Goal: Task Accomplishment & Management: Complete application form

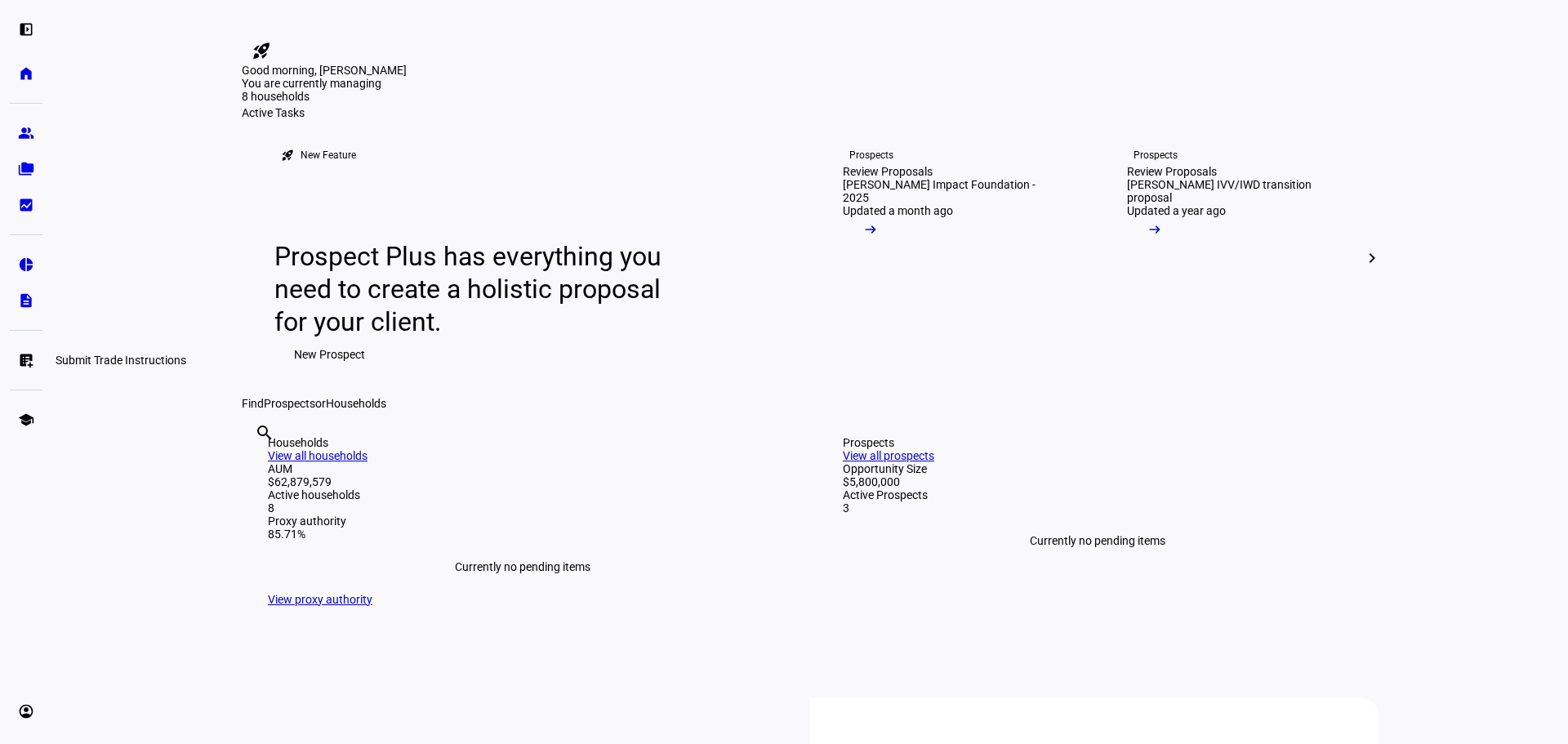
click at [25, 359] on eth-mat-symbol "list_alt_add" at bounding box center [26, 360] width 16 height 16
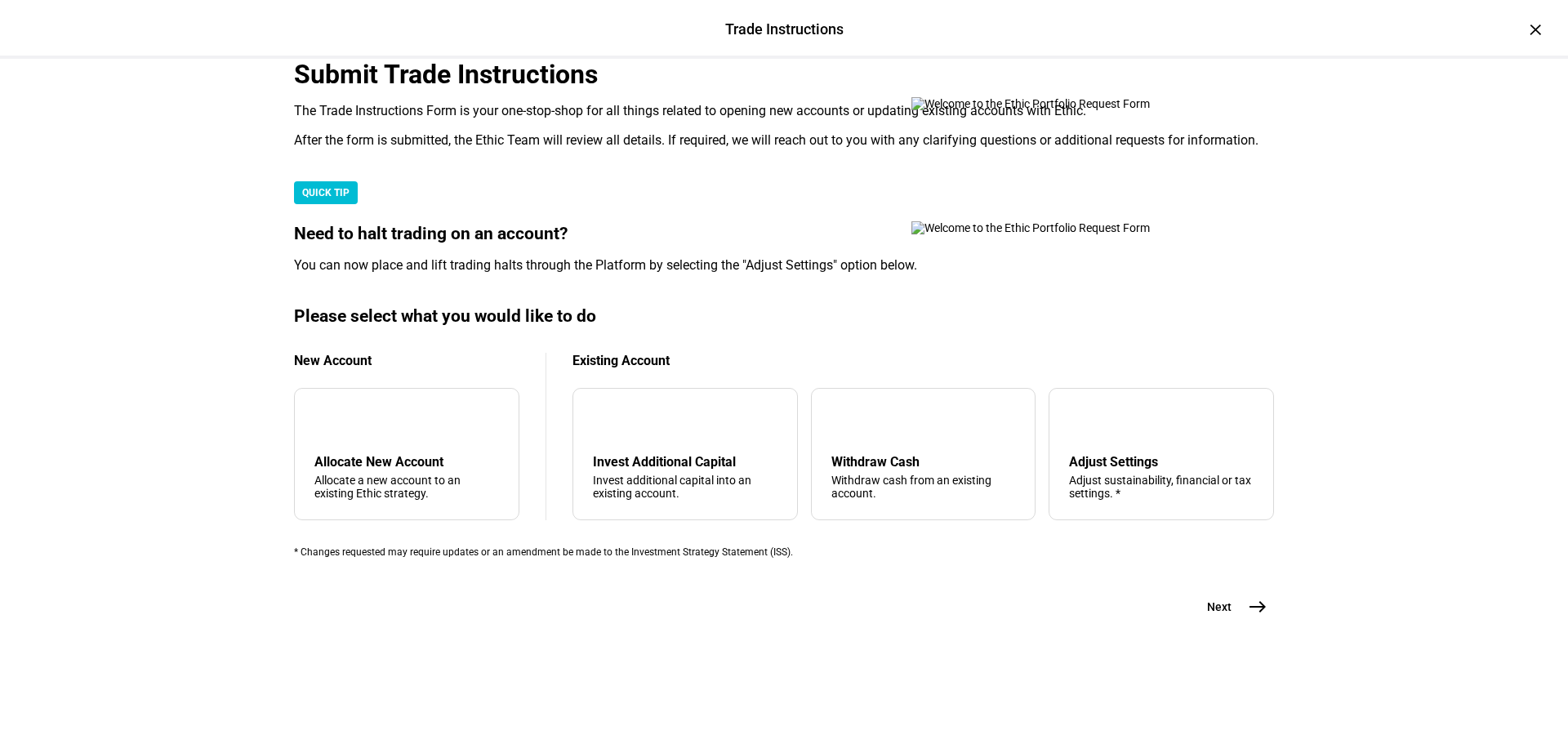
scroll to position [395, 0]
click at [893, 411] on div "arrow_upward Withdraw Cash Withdraw cash from an existing account." at bounding box center [923, 453] width 225 height 132
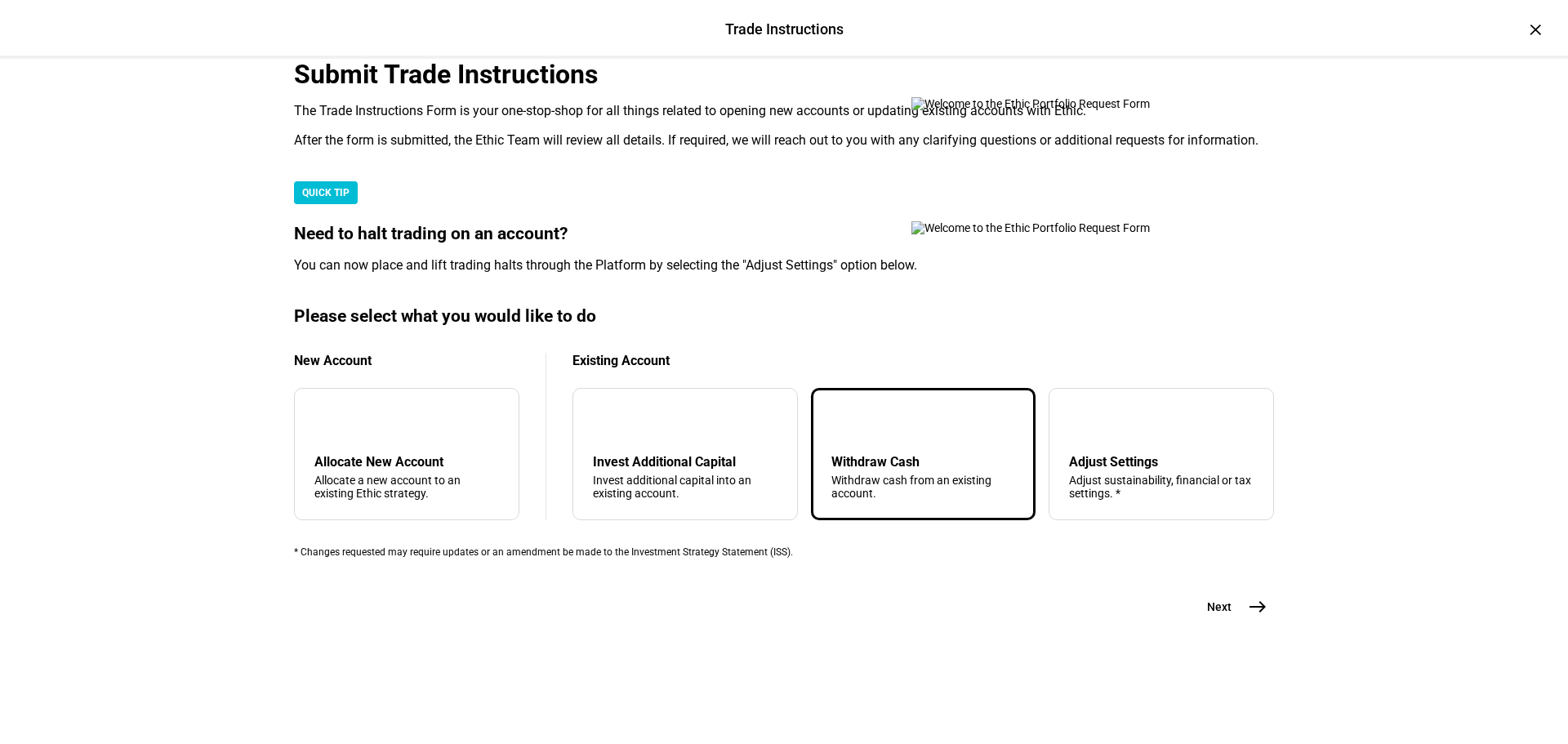
click at [1248, 616] on mat-icon "east" at bounding box center [1258, 607] width 20 height 20
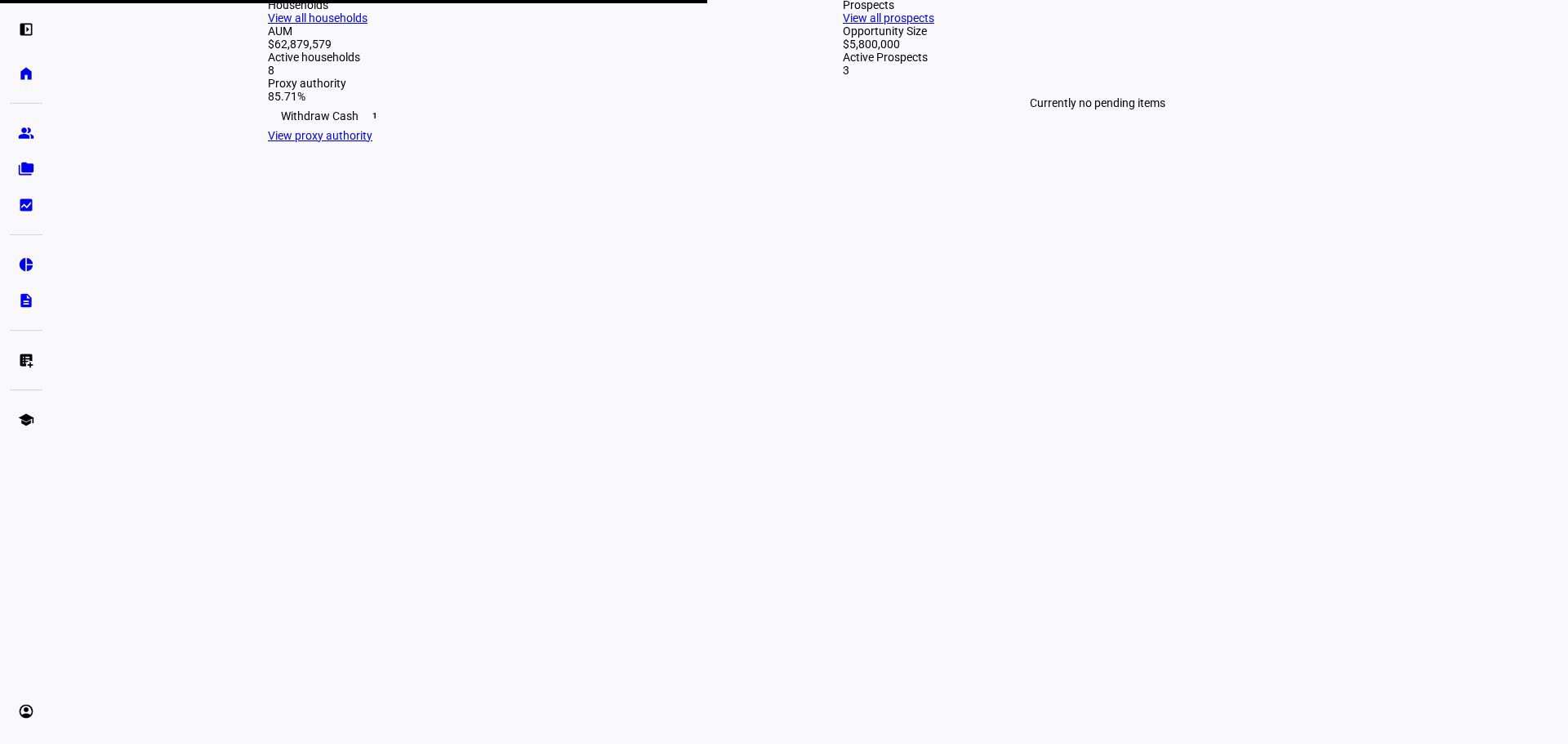
scroll to position [81, 0]
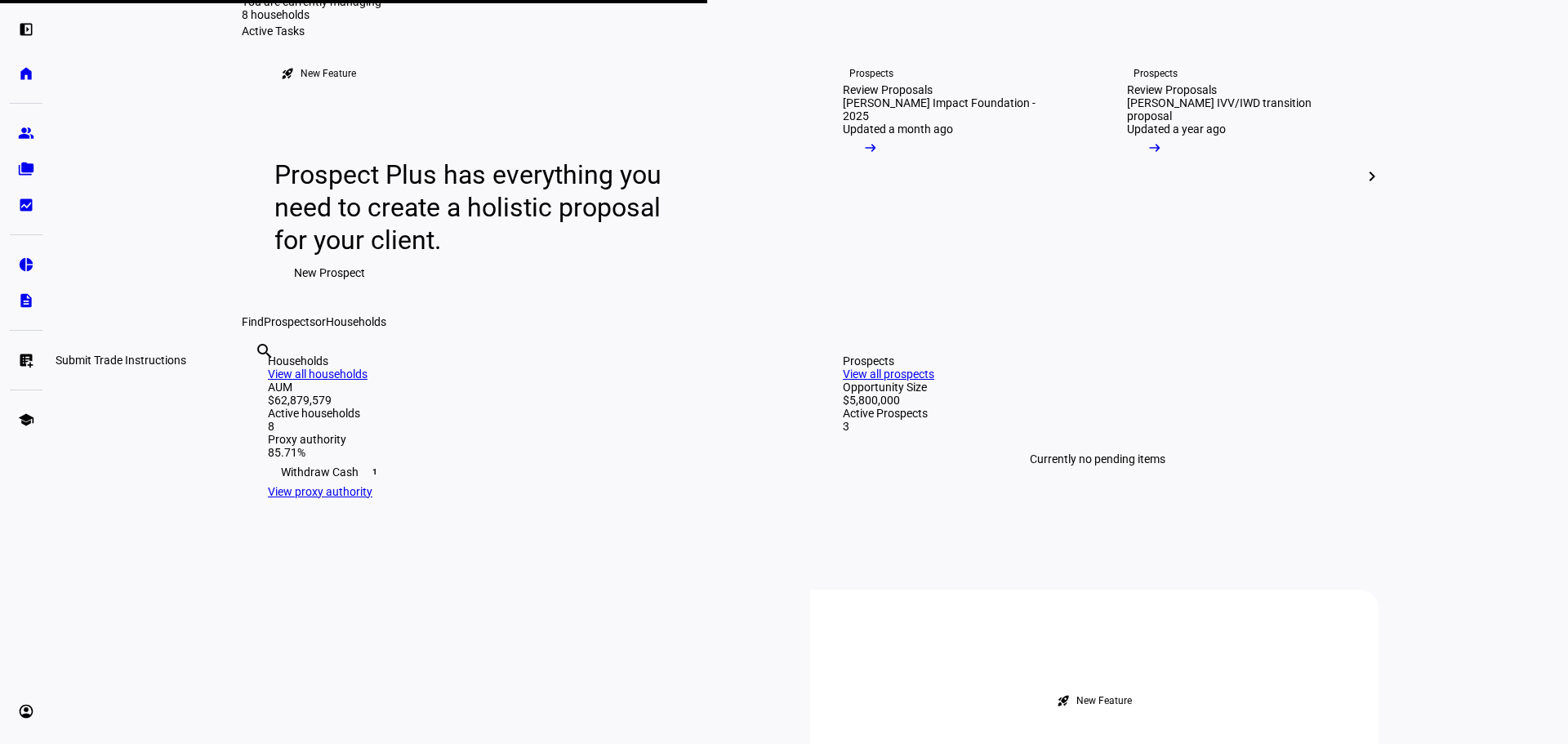
click at [26, 354] on eth-mat-symbol "list_alt_add" at bounding box center [26, 360] width 16 height 16
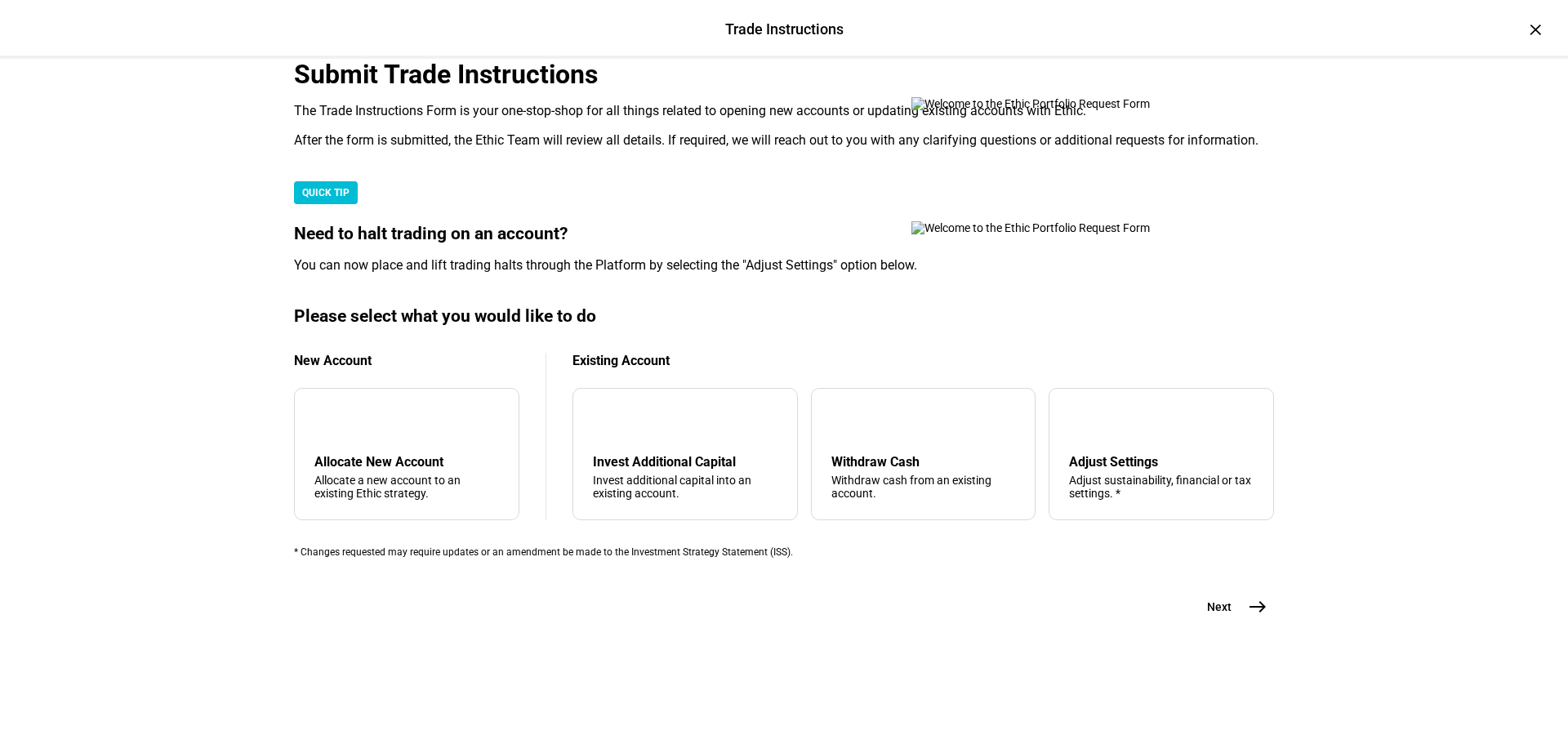
scroll to position [245, 0]
click at [918, 520] on div "arrow_upward Withdraw Cash Withdraw cash from an existing account." at bounding box center [923, 453] width 225 height 132
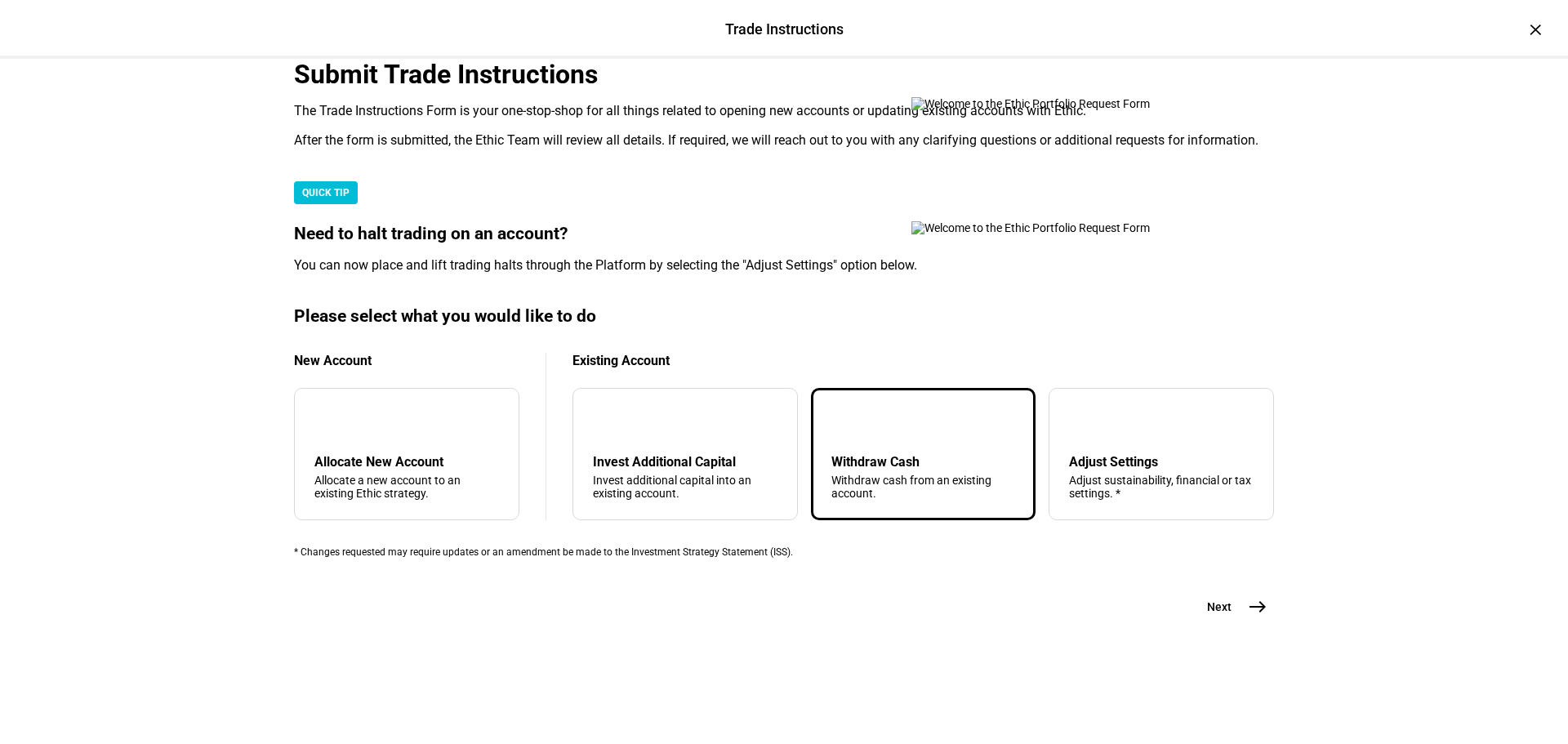
scroll to position [395, 0]
click at [1248, 616] on mat-icon "east" at bounding box center [1258, 607] width 20 height 20
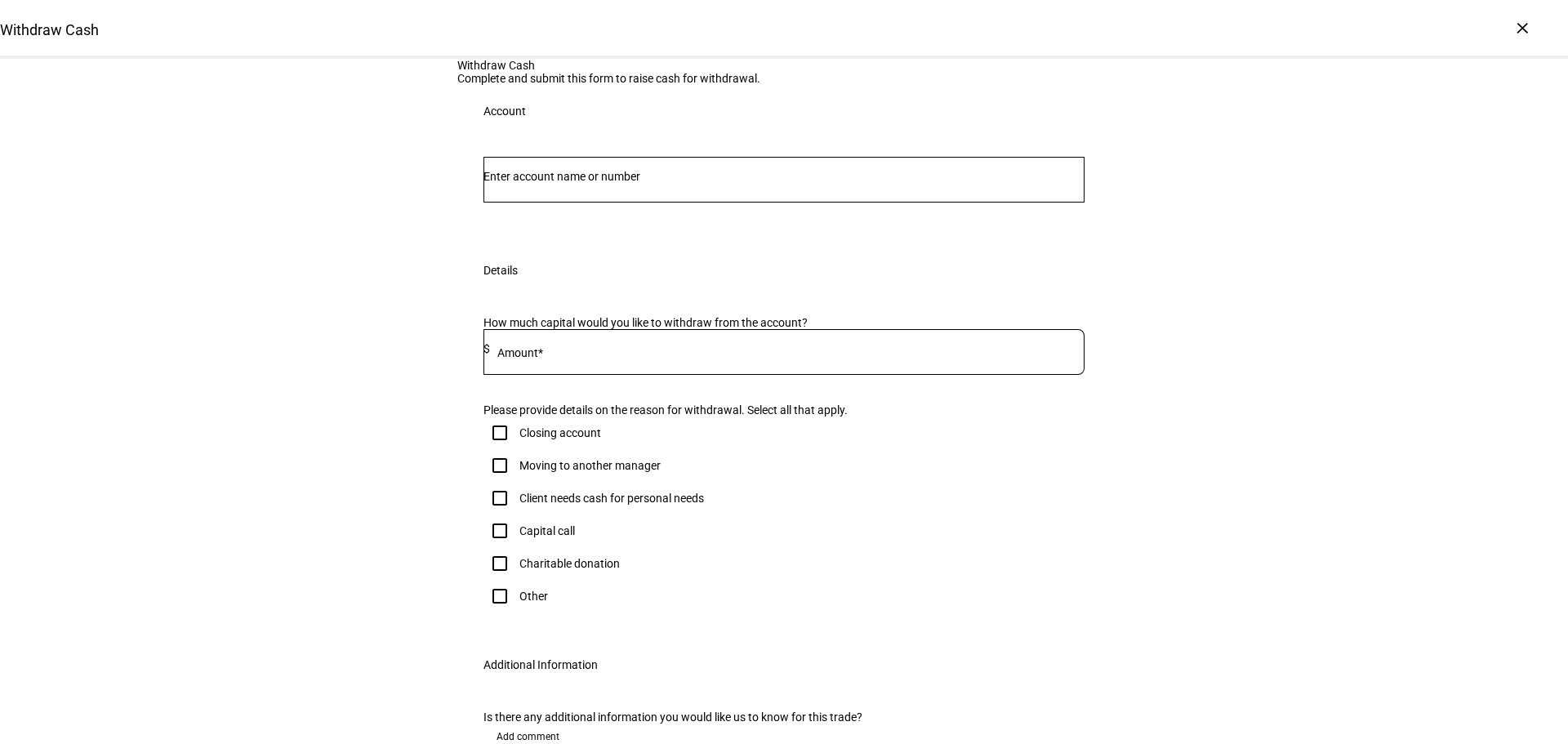
click at [531, 183] on input "Number" at bounding box center [784, 176] width 601 height 13
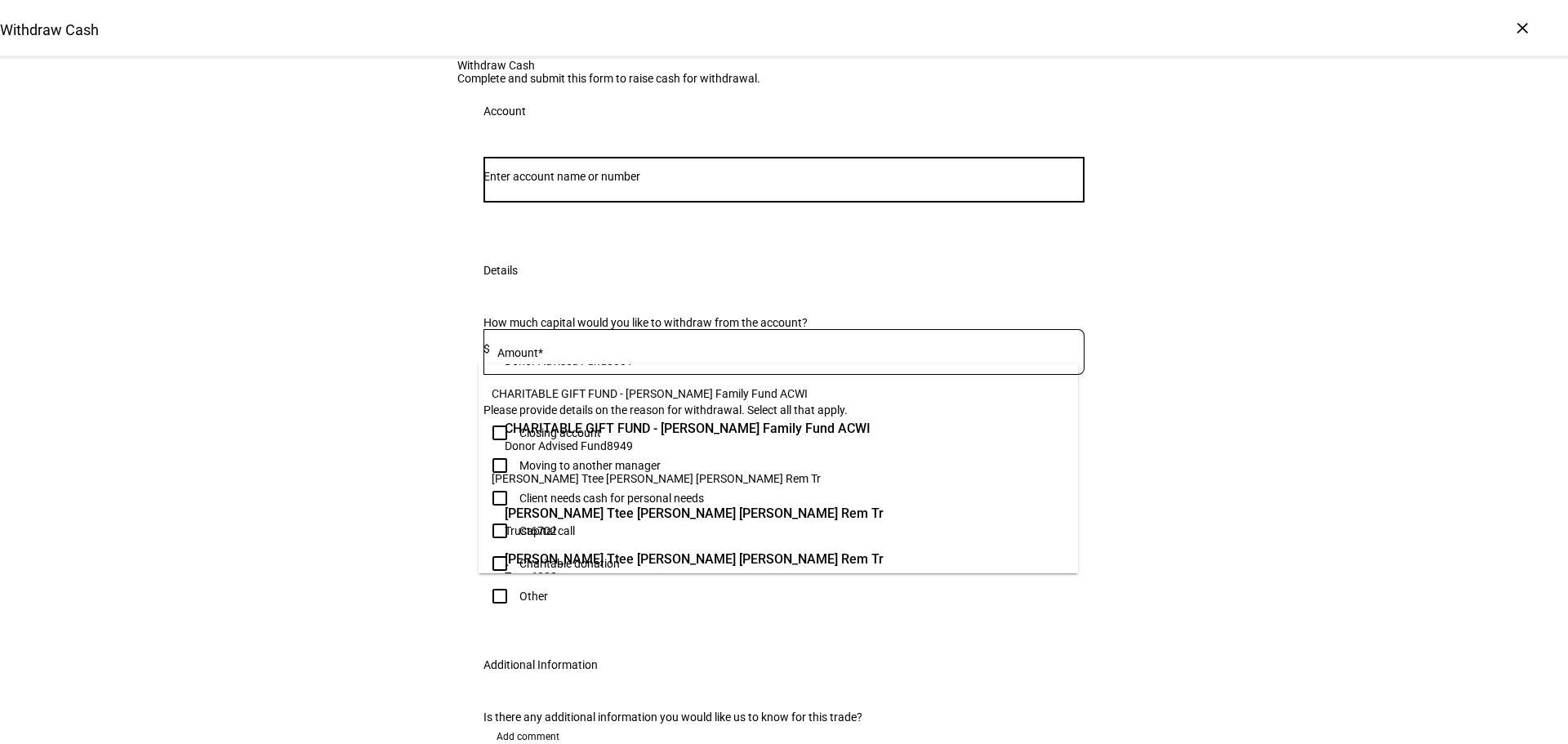
scroll to position [164, 0]
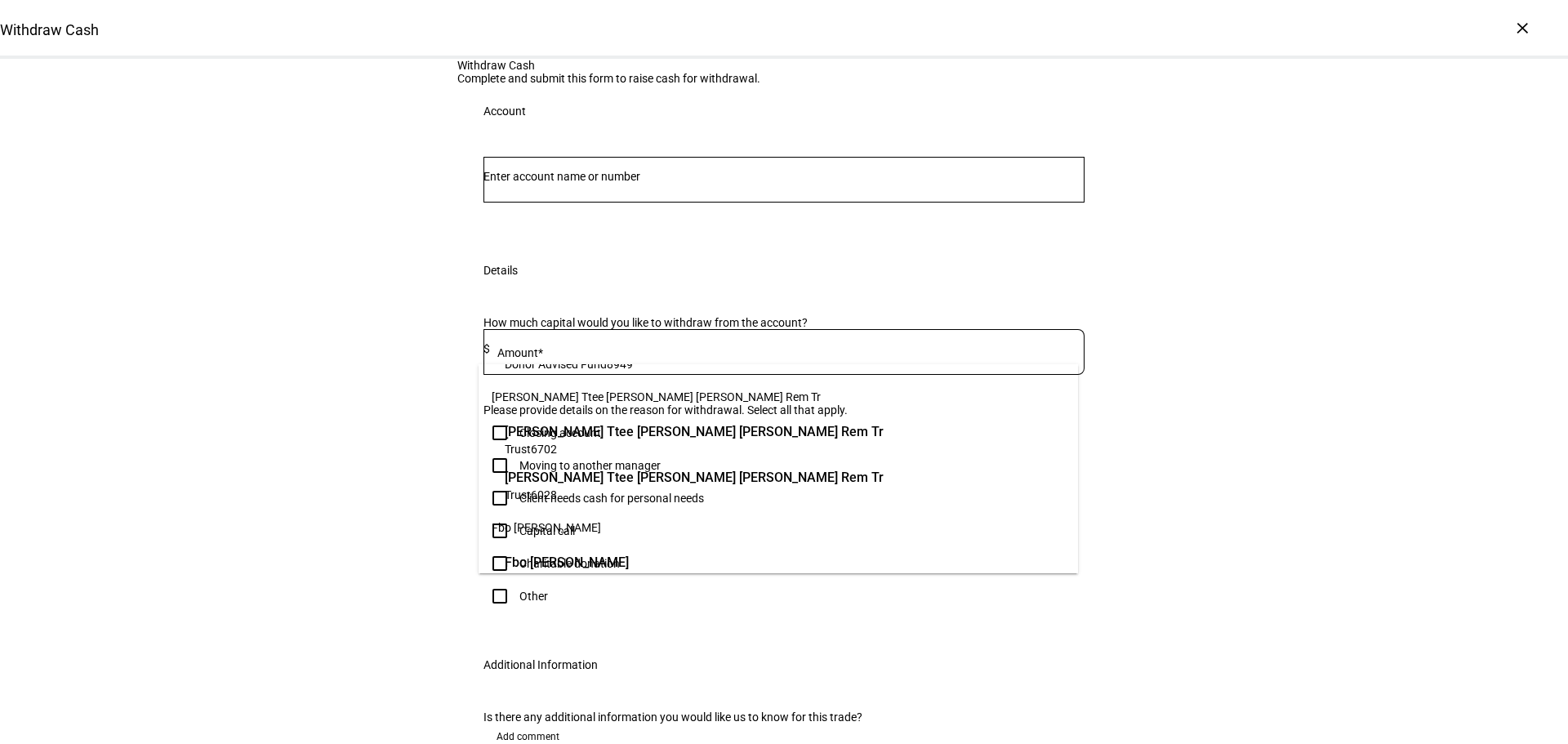
click at [553, 442] on span "6702" at bounding box center [544, 448] width 26 height 13
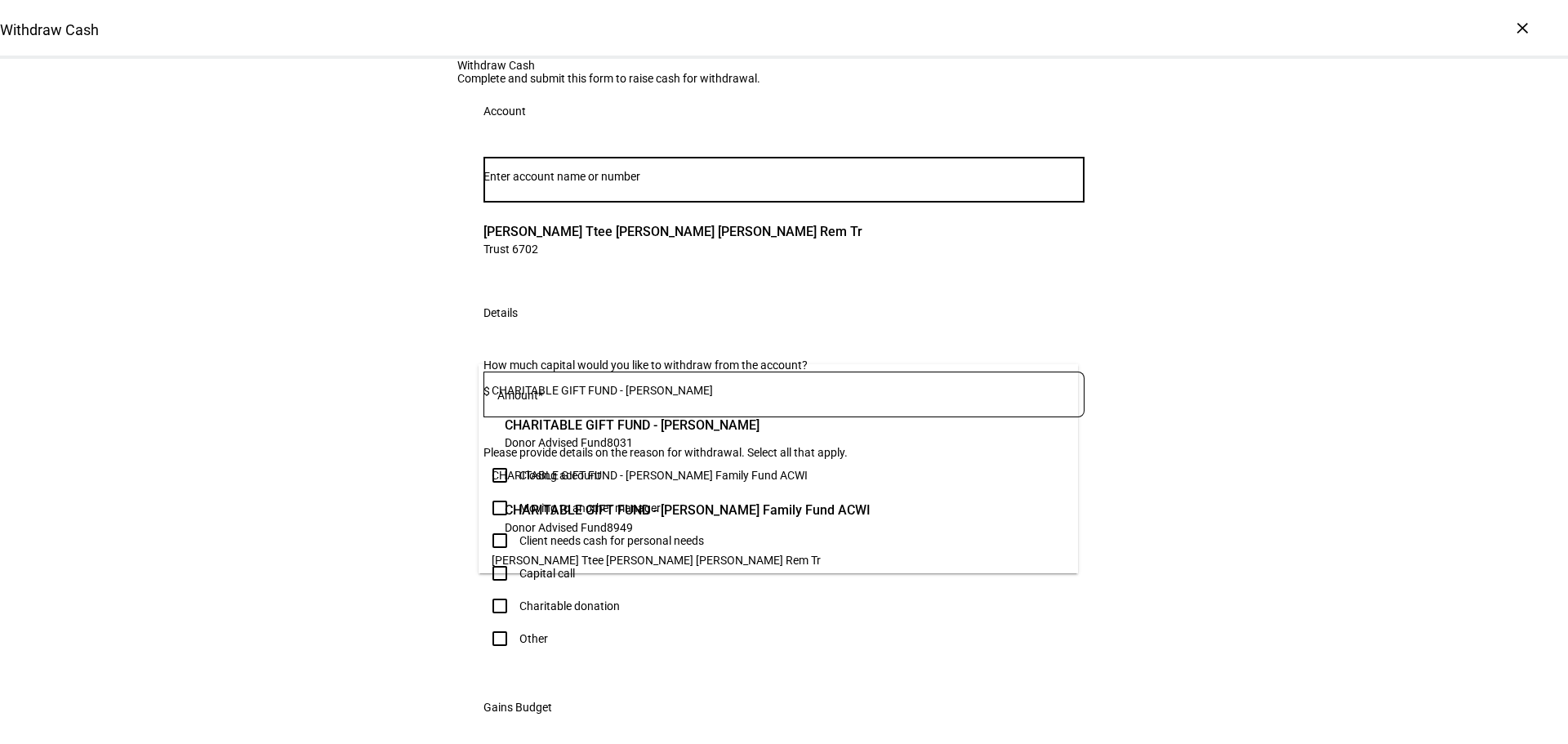
click at [543, 183] on input "Number" at bounding box center [784, 176] width 601 height 13
click at [308, 334] on div "Withdraw Cash Complete and submit this form to raise cash for withdrawal. Accou…" at bounding box center [784, 581] width 1568 height 1047
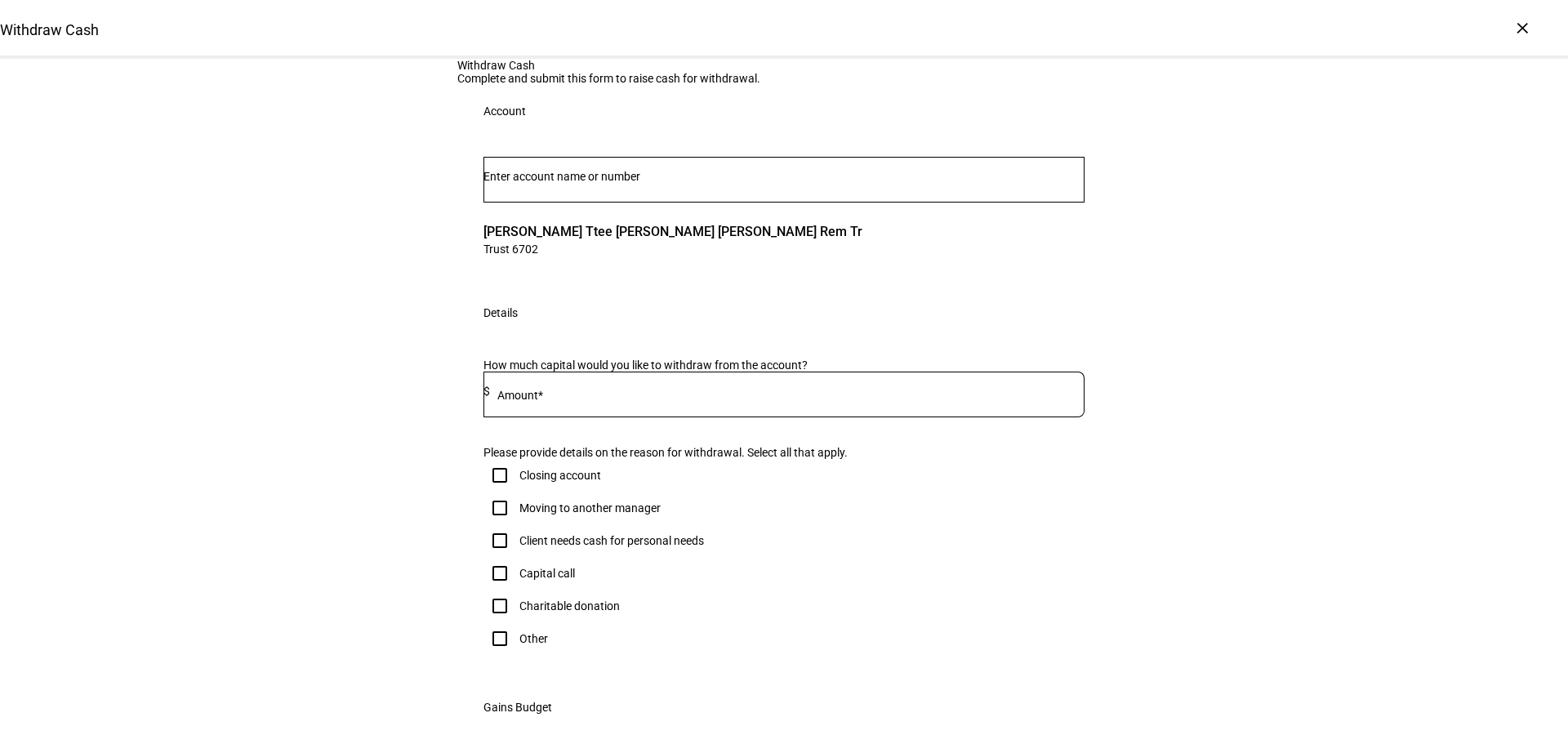
click at [608, 418] on div at bounding box center [787, 395] width 594 height 46
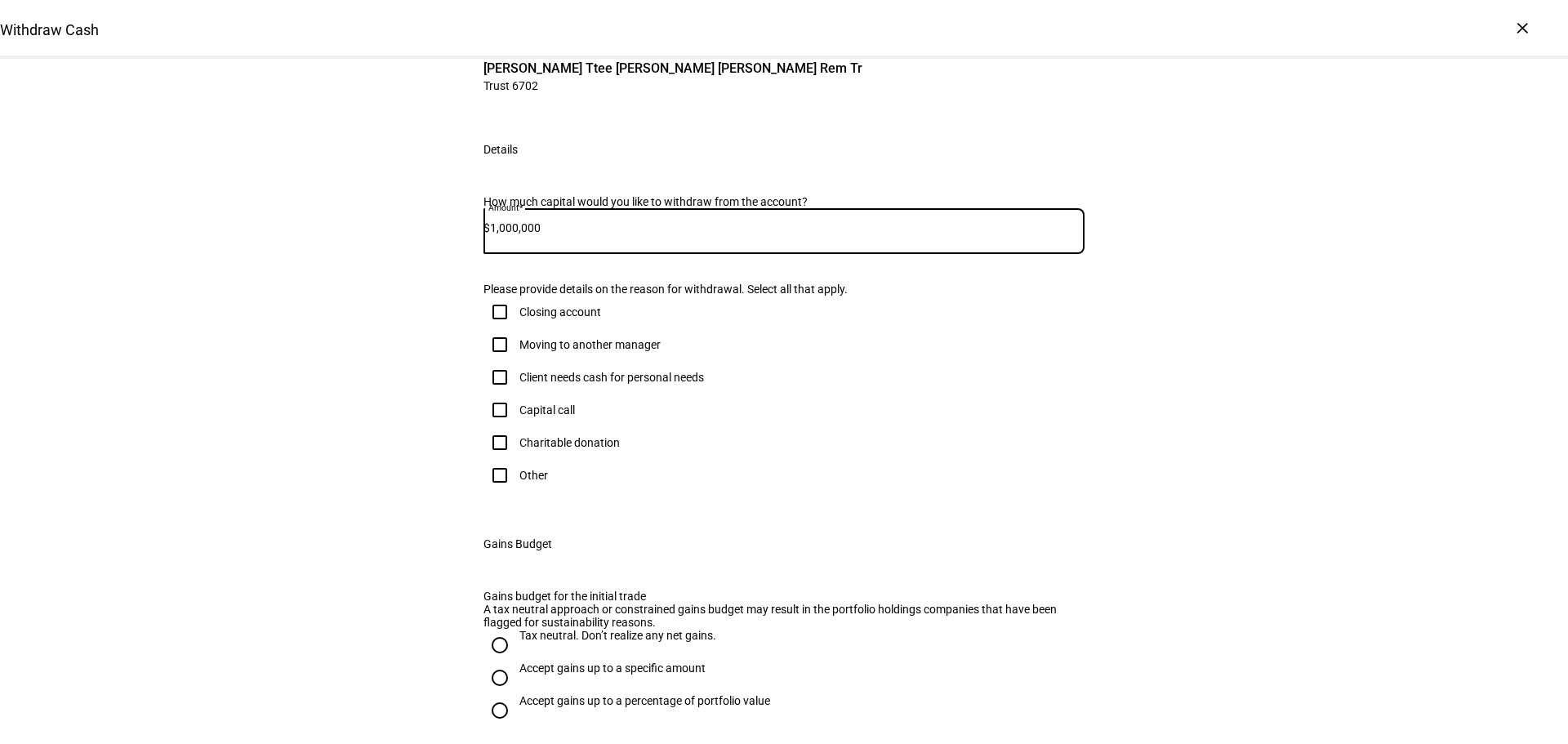
type input "1,000,000"
click at [498, 394] on input "Client needs cash for personal needs" at bounding box center [499, 377] width 33 height 33
checkbox input "true"
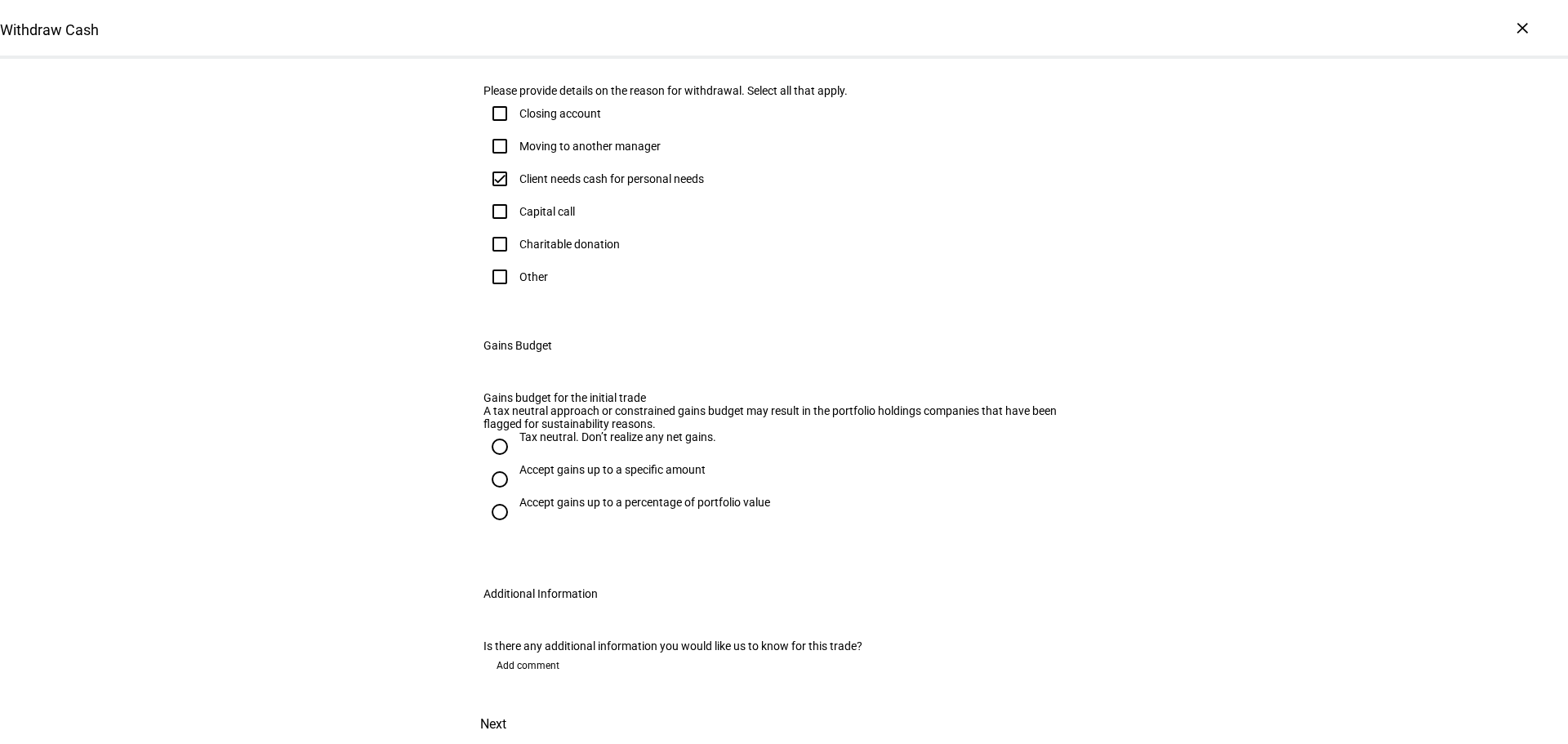
scroll to position [571, 0]
click at [496, 529] on input "Accept gains up to a percentage of portfolio value" at bounding box center [499, 512] width 33 height 33
radio input "true"
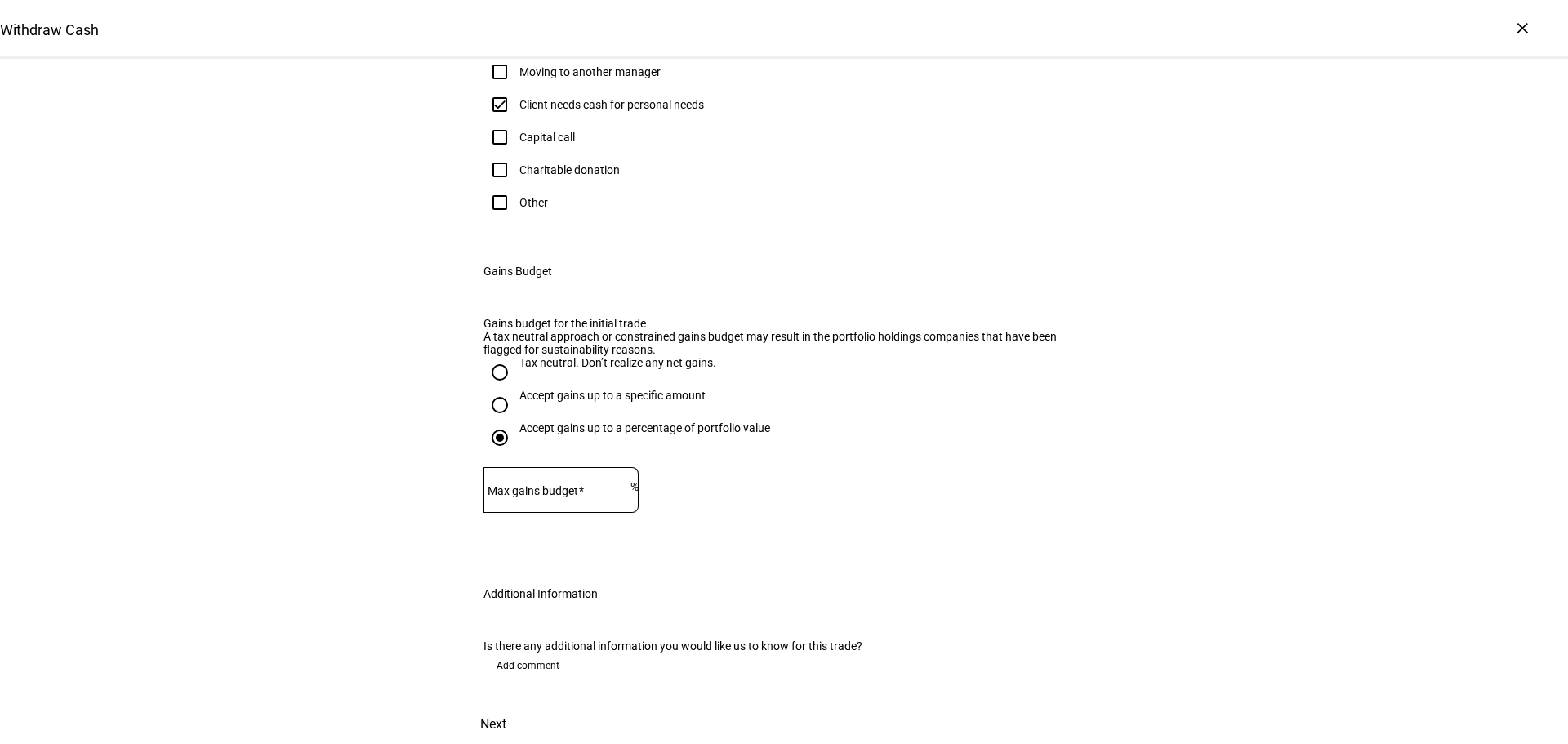
click at [547, 497] on mat-label "Max gains budget" at bounding box center [532, 490] width 90 height 13
click at [547, 493] on input "Max gains budget" at bounding box center [557, 486] width 147 height 13
type input "5"
click at [630, 480] on input "5" at bounding box center [557, 486] width 147 height 13
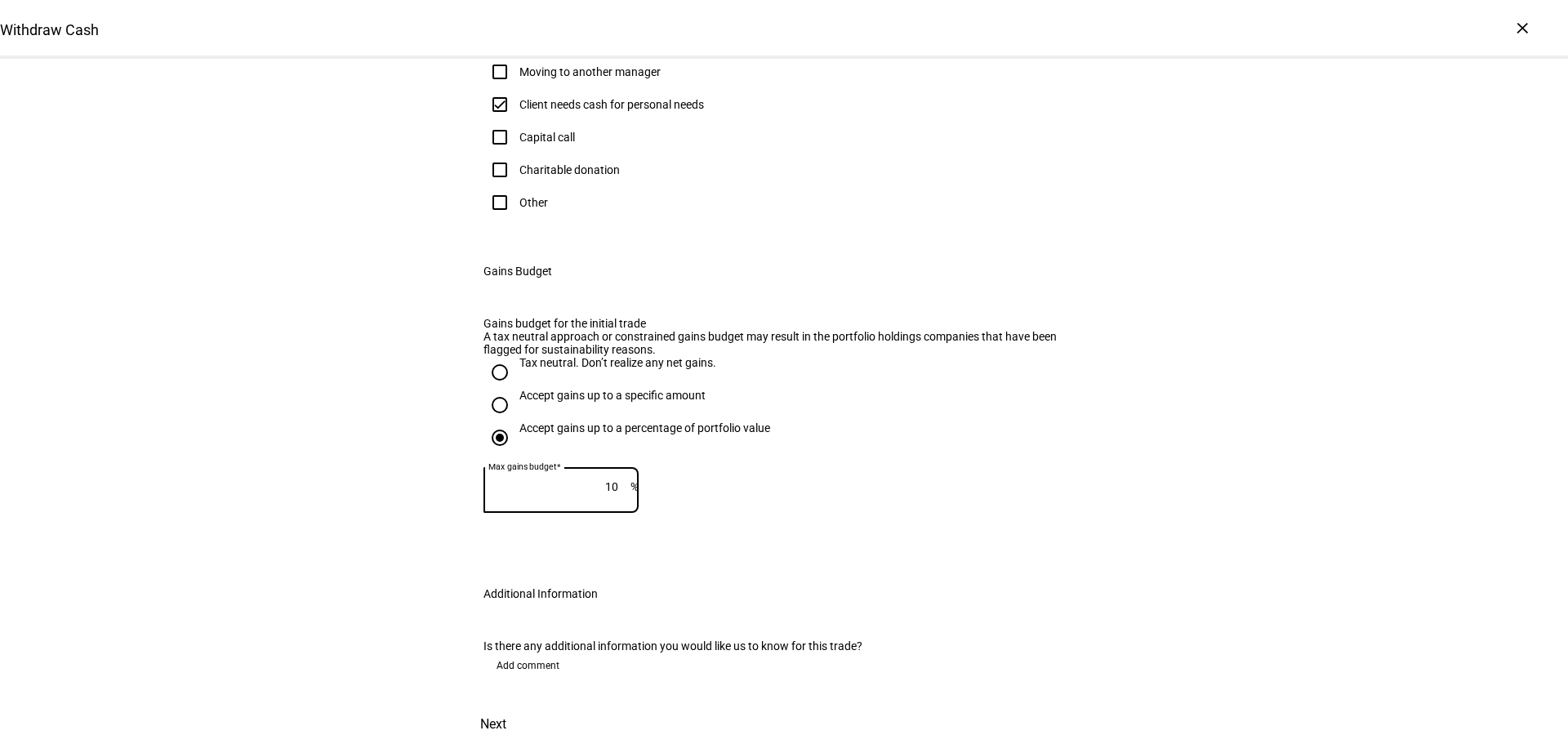
type input "10"
click at [768, 453] on div "Withdraw Cash Complete and submit this form to raise cash for withdrawal. Accou…" at bounding box center [784, 184] width 653 height 1121
drag, startPoint x: 1073, startPoint y: 685, endPoint x: 1176, endPoint y: 520, distance: 194.5
click at [1176, 520] on div "Withdraw Cash Complete and submit this form to raise cash for withdrawal. Accou…" at bounding box center [784, 184] width 1568 height 1121
click at [506, 704] on span "Next" at bounding box center [493, 724] width 26 height 40
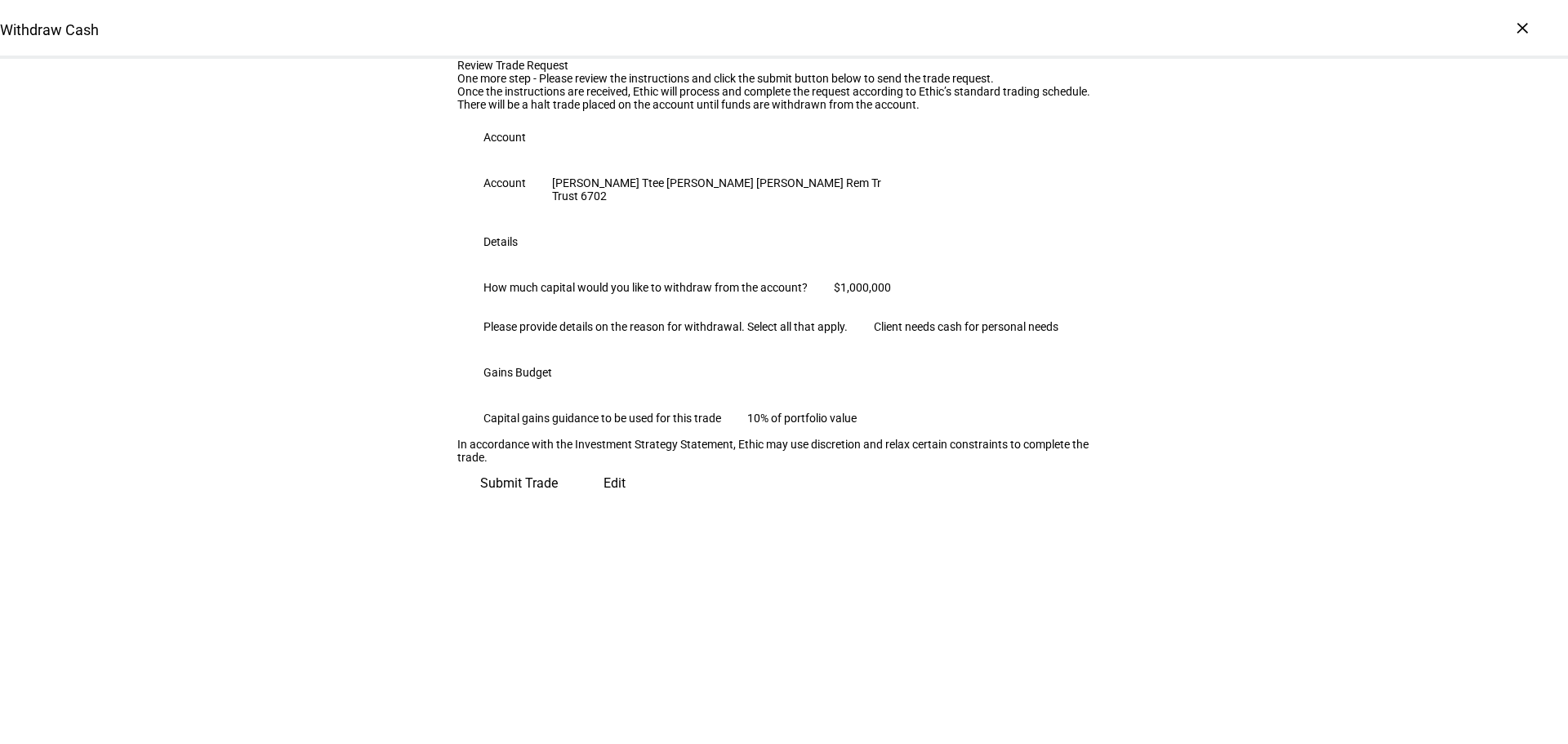
scroll to position [166, 0]
click at [558, 503] on span "Submit Trade" at bounding box center [519, 484] width 77 height 40
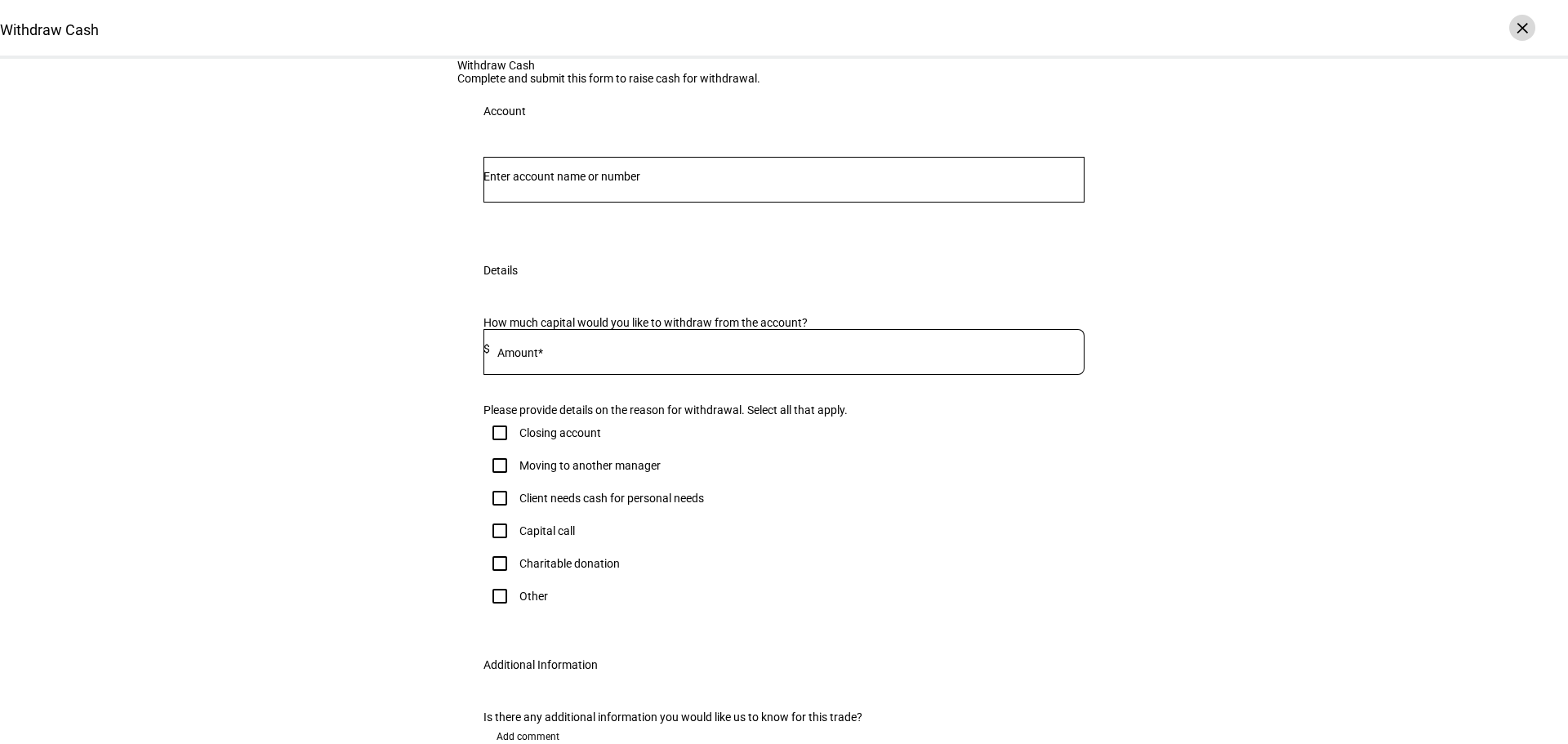
click at [1521, 16] on div "×" at bounding box center [1522, 28] width 26 height 26
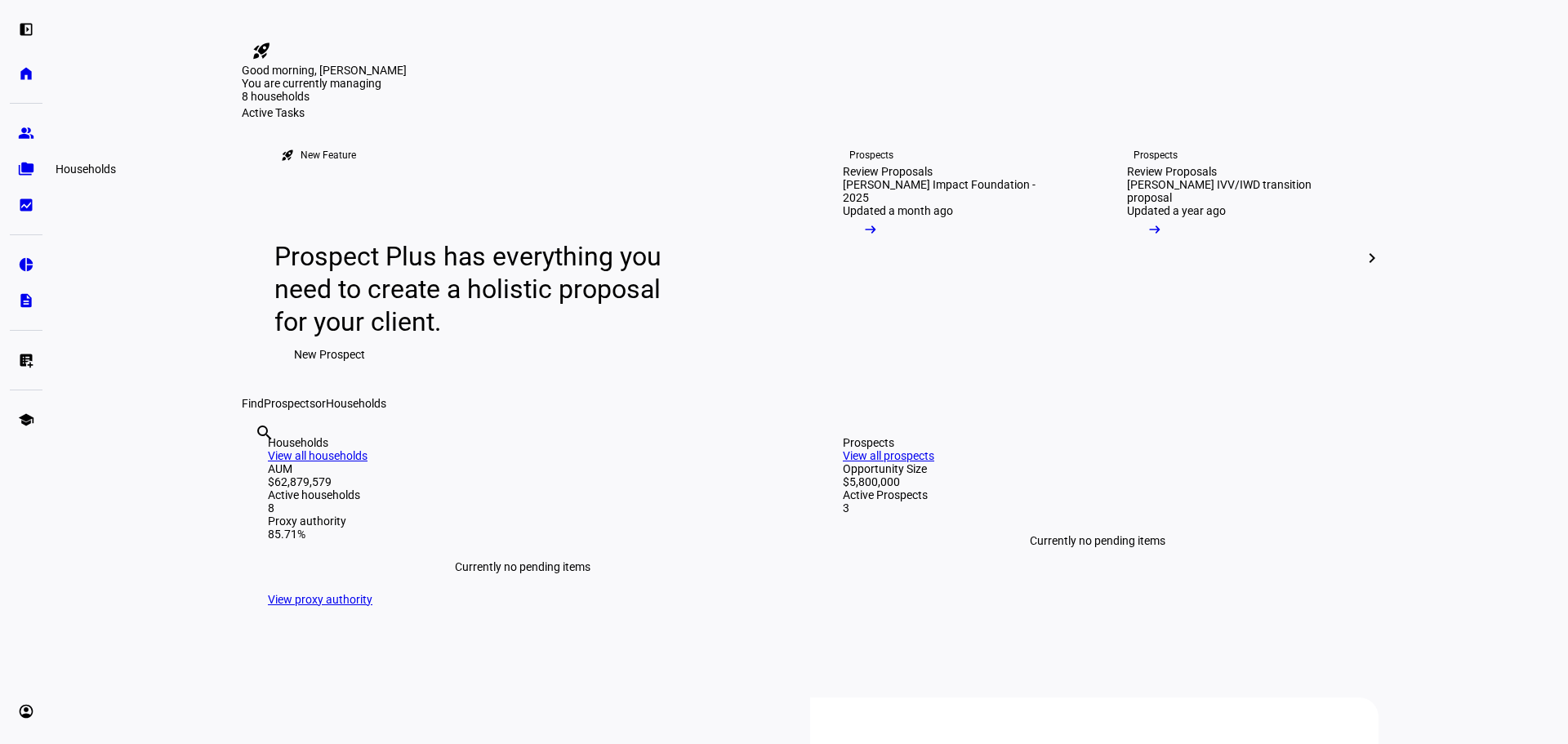
click at [16, 176] on link "folder_copy Households" at bounding box center [26, 169] width 33 height 33
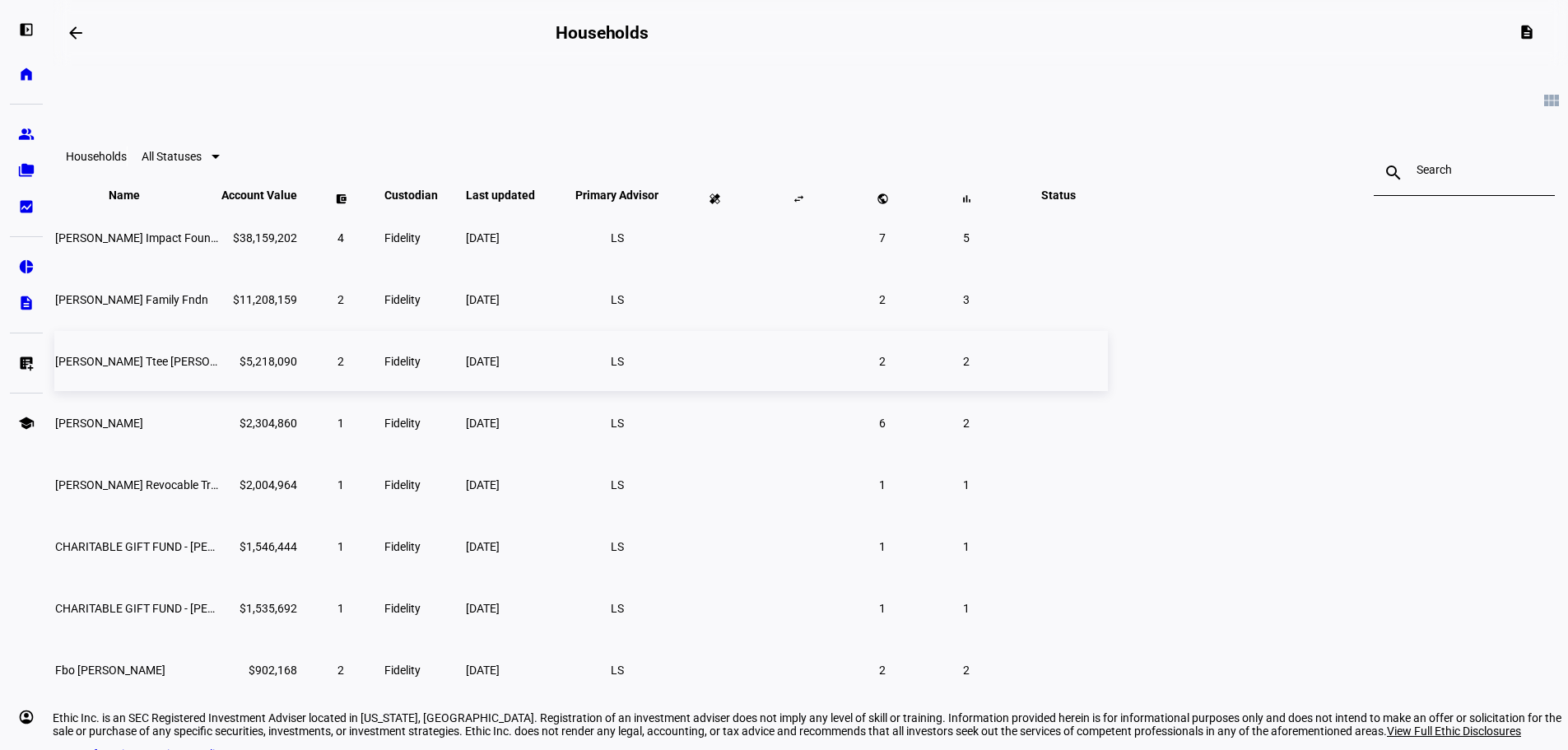
click at [219, 391] on td "[PERSON_NAME] Ttee [PERSON_NAME] [PERSON_NAME] Rem Tr" at bounding box center [136, 361] width 165 height 60
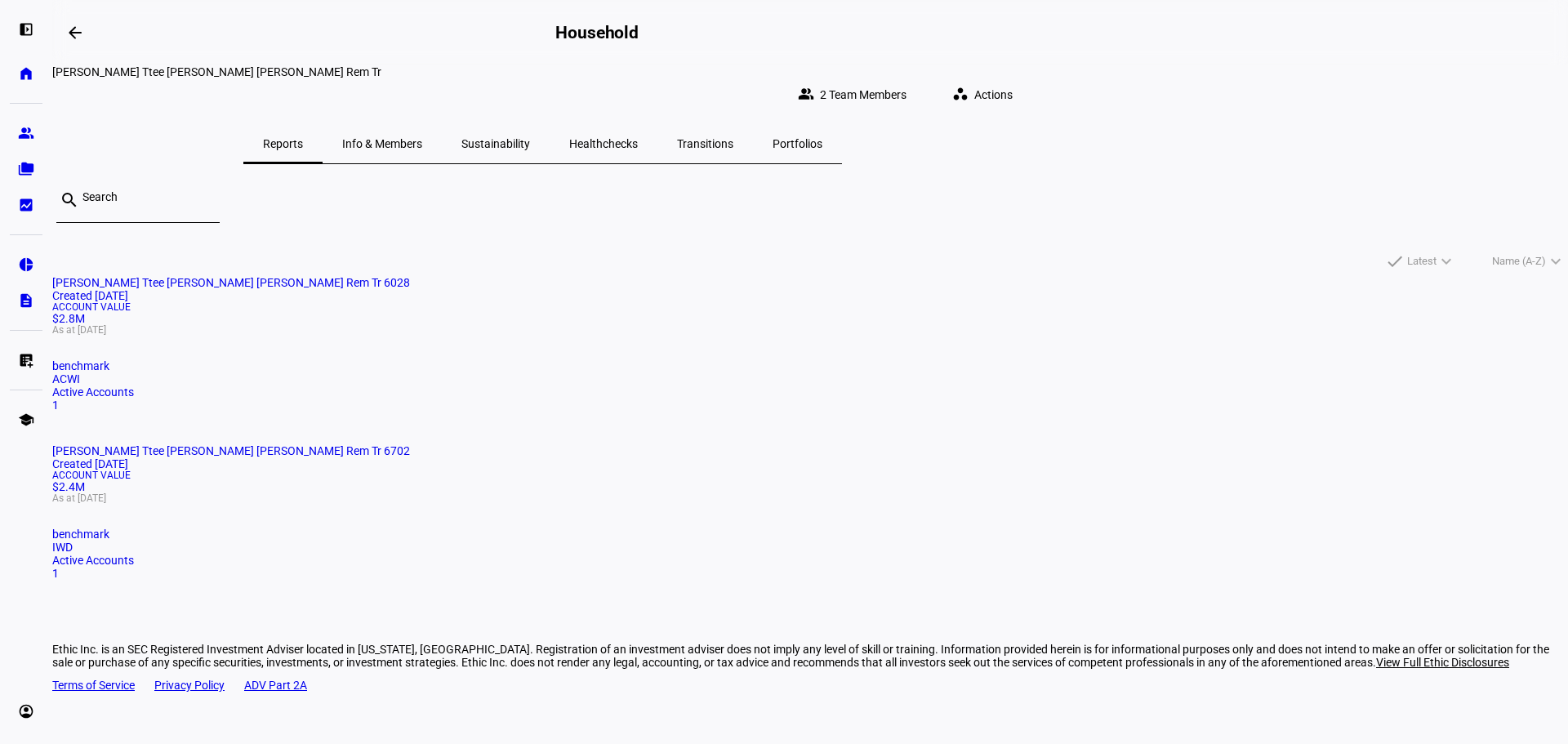
click at [782, 447] on mat-card "Douglas R Hardy Ttee James Lee Sorenson Char Rem Tr 6702 Created 2 years ago Ac…" at bounding box center [811, 512] width 1516 height 136
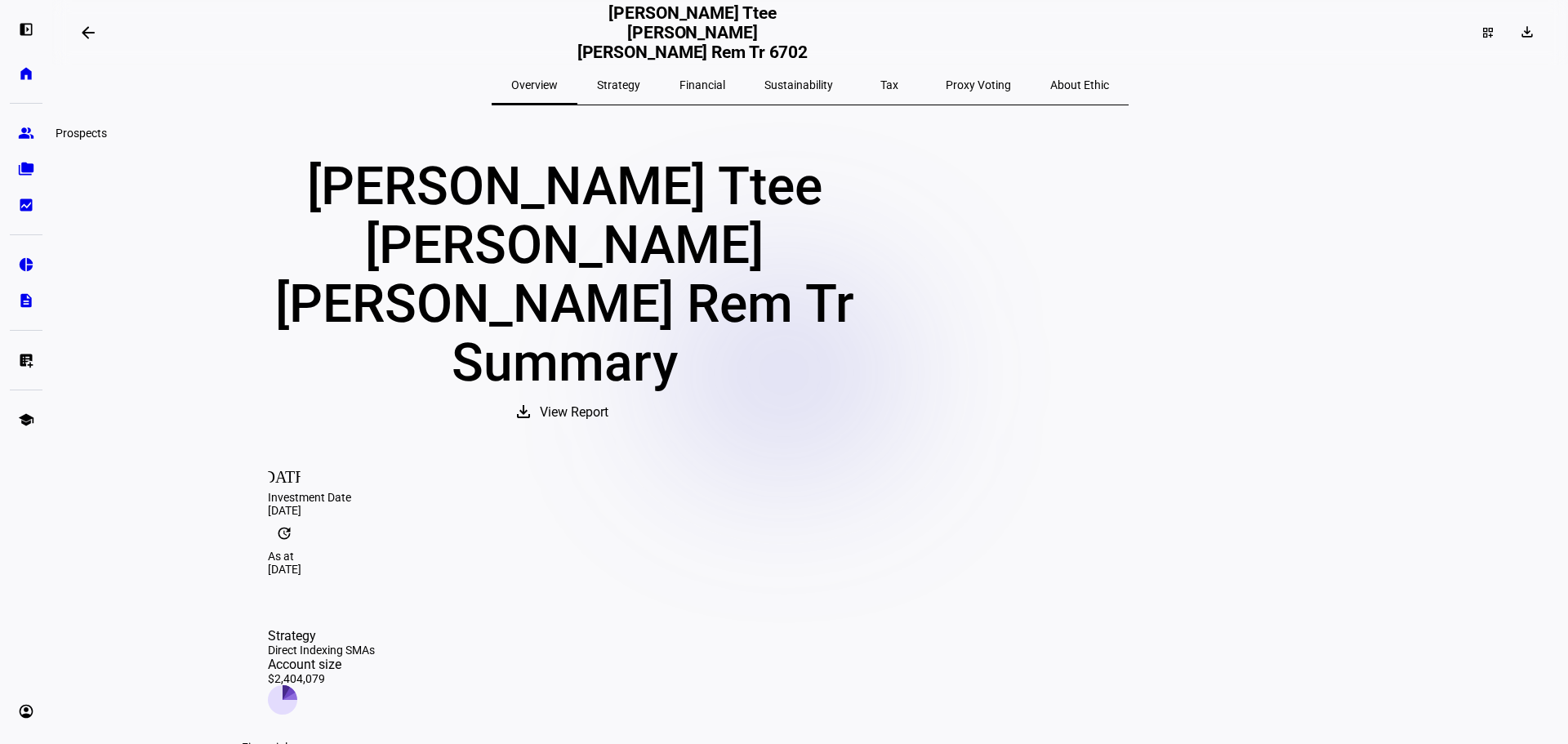
click at [26, 130] on eth-mat-symbol "group" at bounding box center [26, 133] width 16 height 16
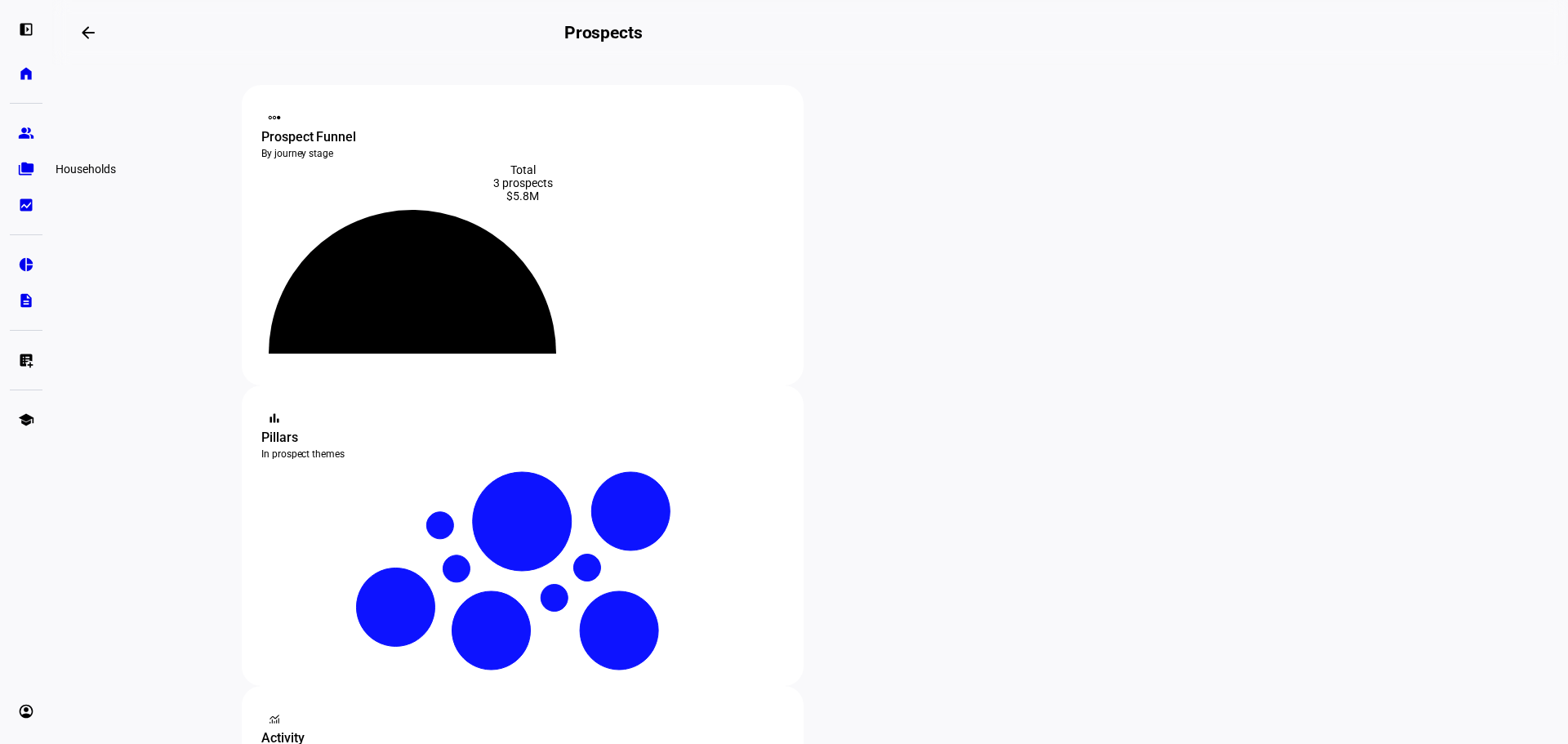
click at [26, 175] on eth-mat-symbol "folder_copy" at bounding box center [26, 169] width 16 height 16
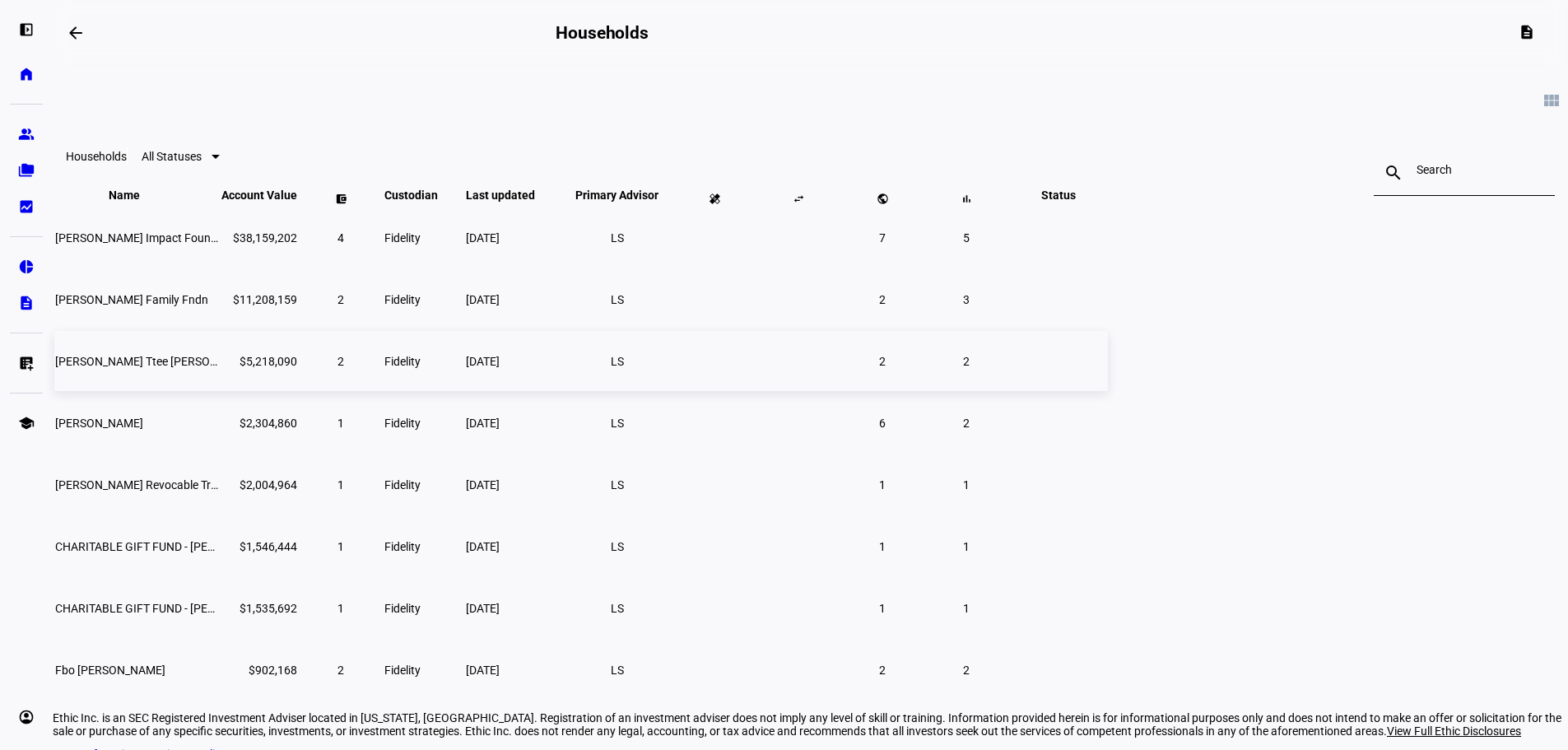
click at [387, 368] on span "[PERSON_NAME] Ttee [PERSON_NAME] [PERSON_NAME] Rem Tr" at bounding box center [221, 361] width 332 height 13
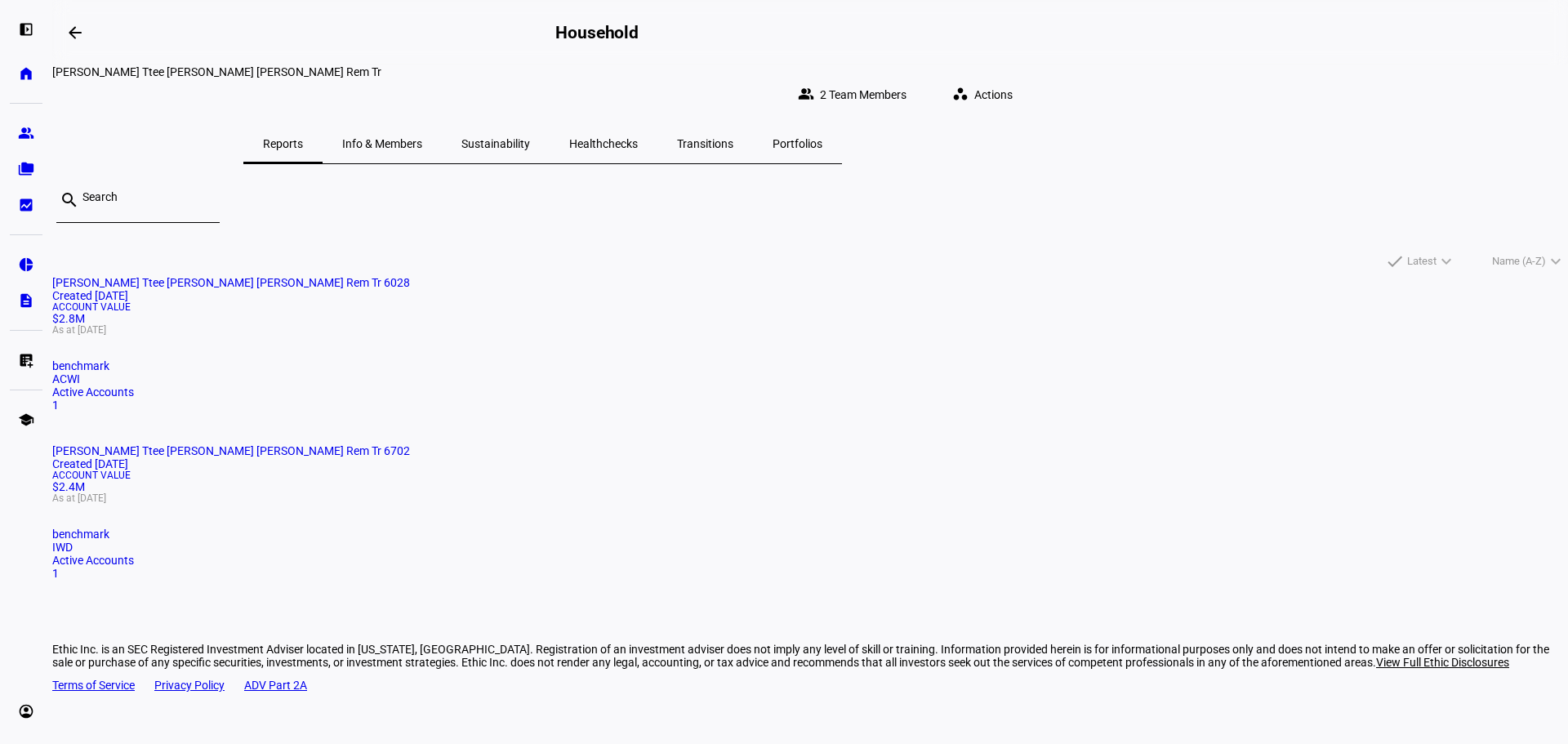
click at [790, 444] on mat-card-title "Douglas R Hardy Ttee James Lee Sorenson Char Rem Tr 6702 Created 2 years ago" at bounding box center [811, 457] width 1516 height 26
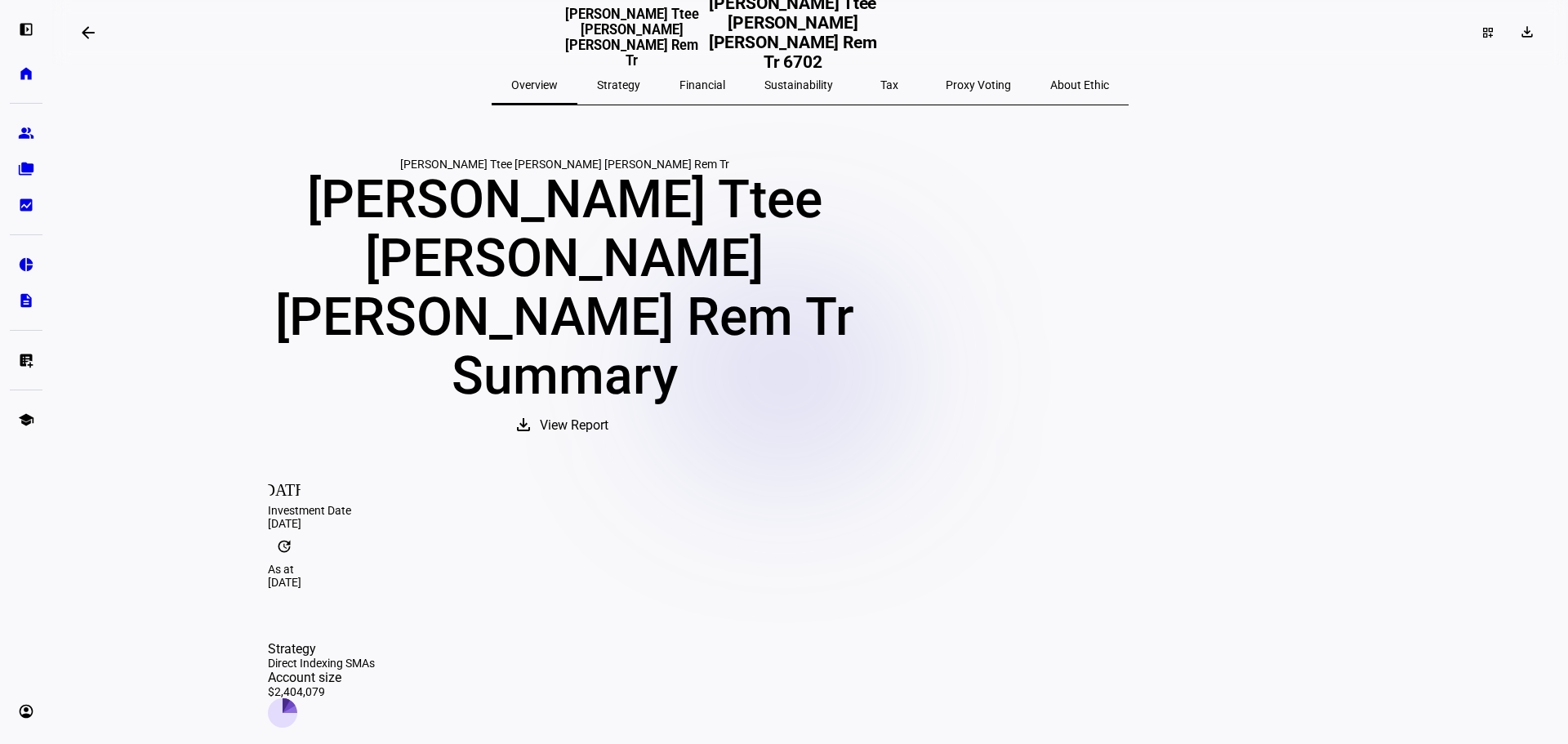
click at [880, 84] on span "Tax" at bounding box center [889, 85] width 18 height 12
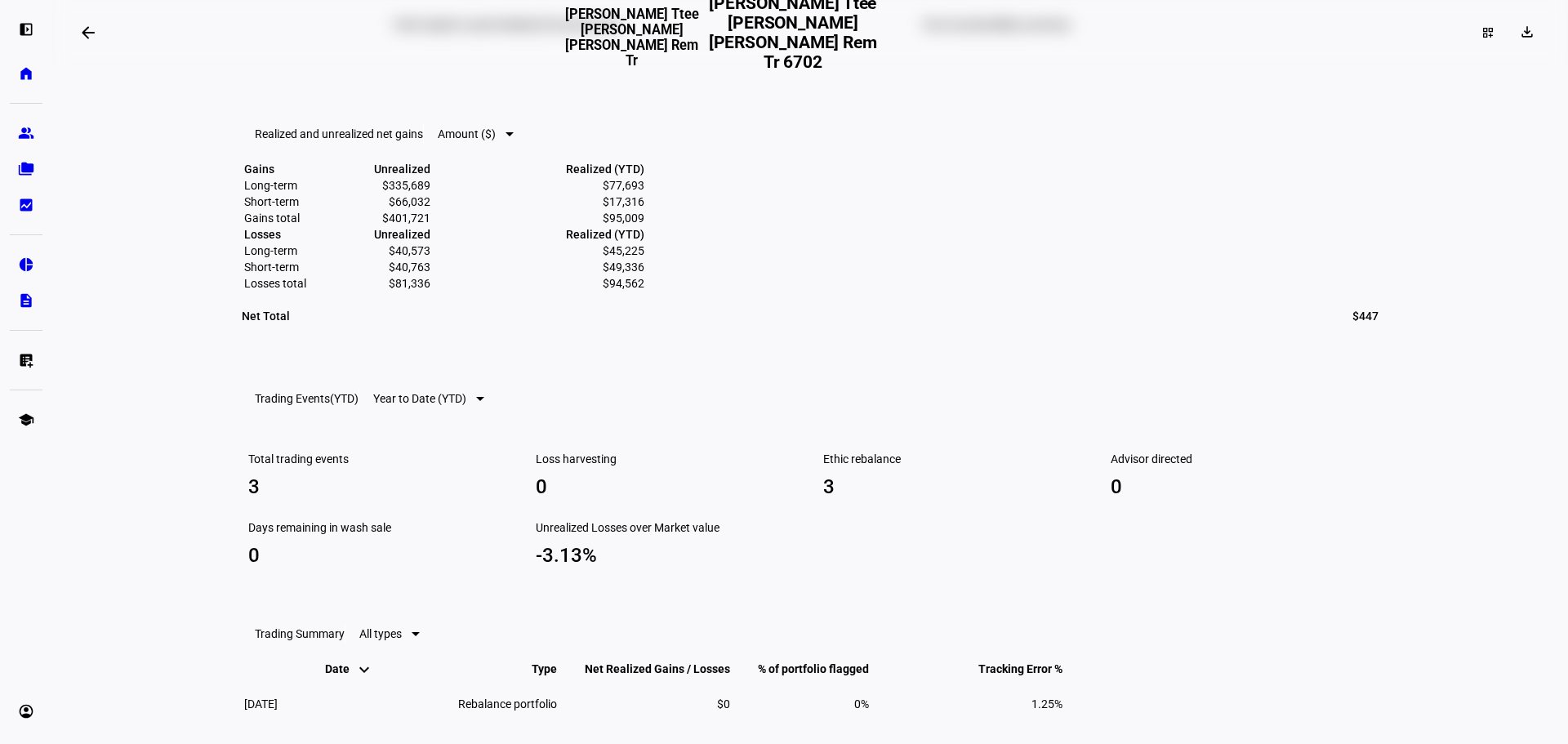
scroll to position [806, 0]
